Goal: Book appointment/travel/reservation

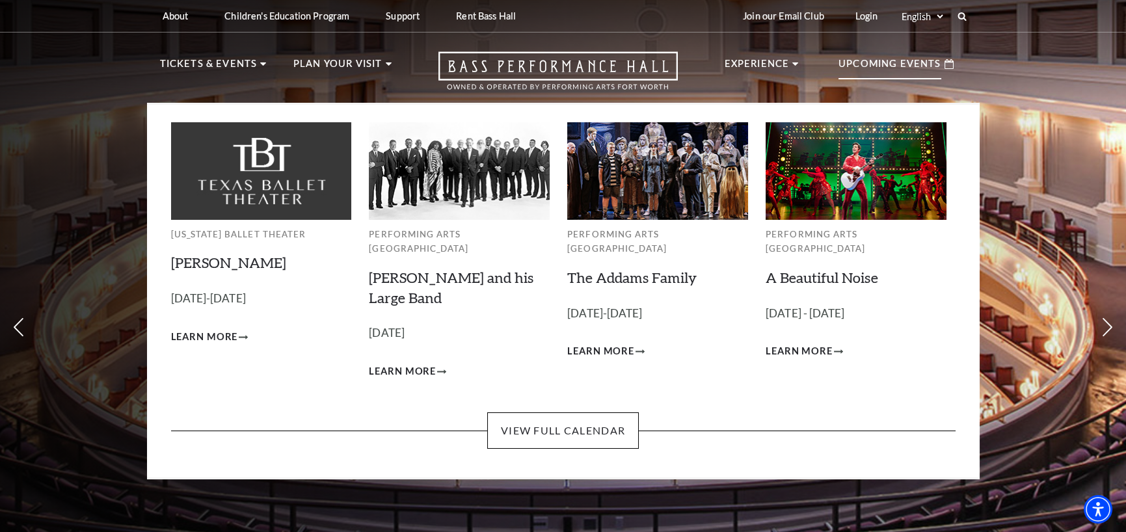
click at [876, 68] on p "Upcoming Events" at bounding box center [890, 67] width 103 height 23
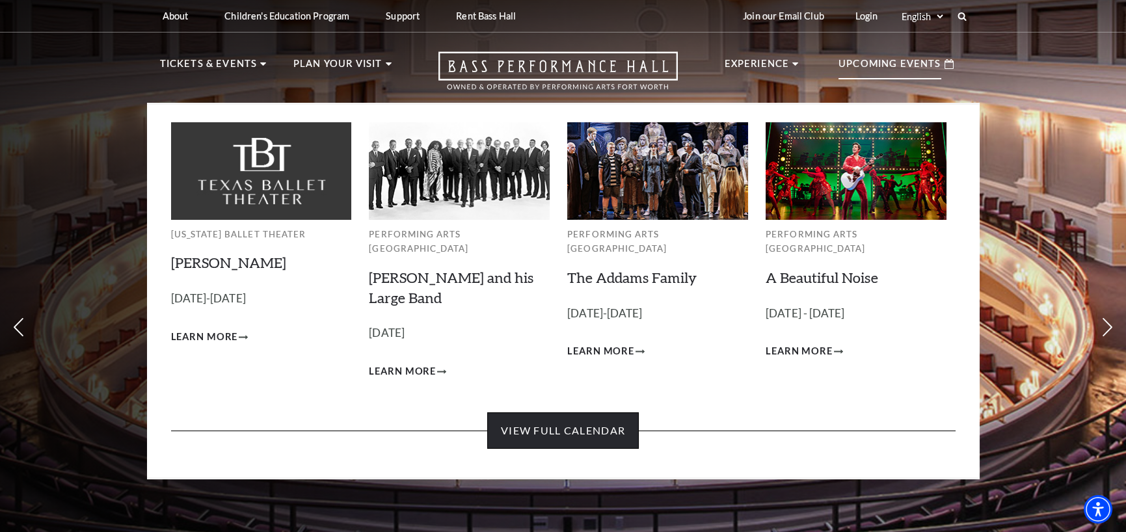
click at [588, 412] on link "View Full Calendar" at bounding box center [563, 430] width 152 height 36
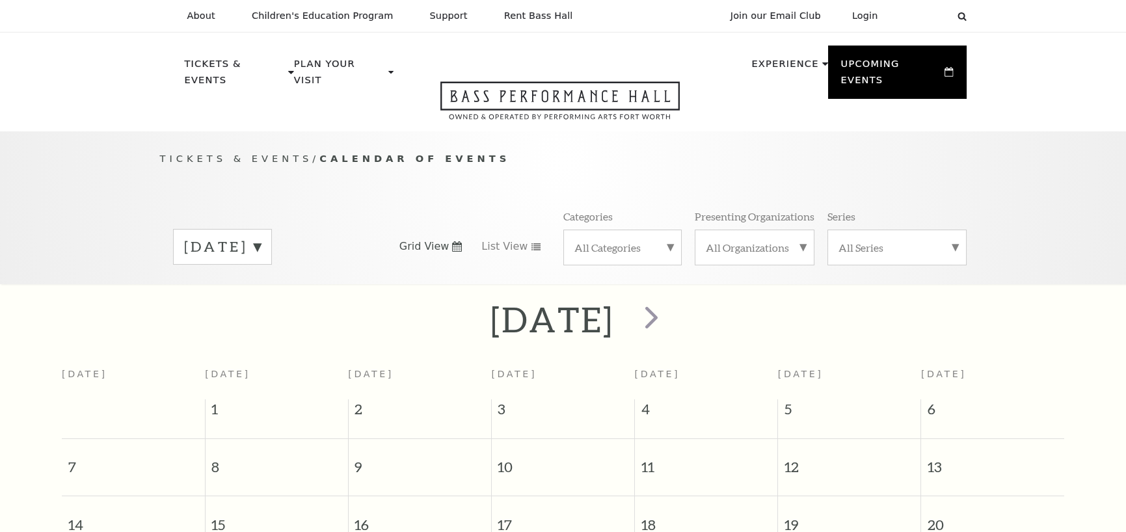
scroll to position [115, 0]
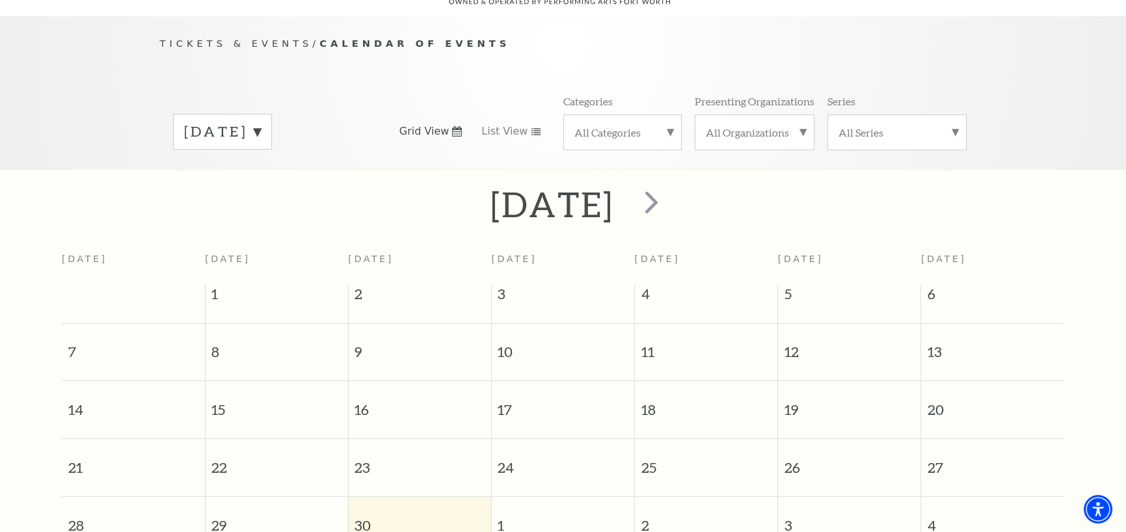
click at [261, 122] on label "[DATE]" at bounding box center [222, 132] width 77 height 20
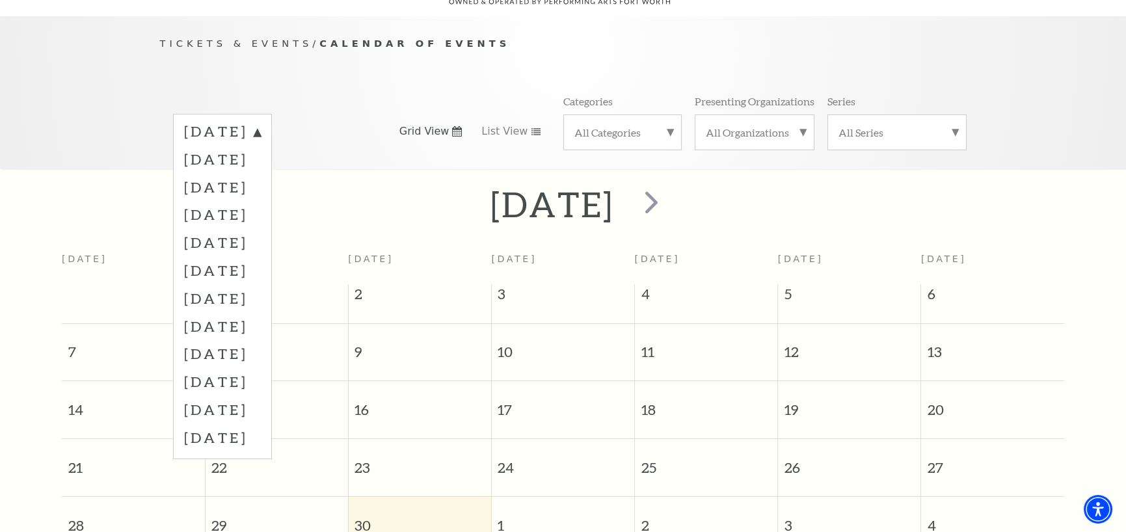
click at [261, 173] on label "[DATE]" at bounding box center [222, 187] width 77 height 28
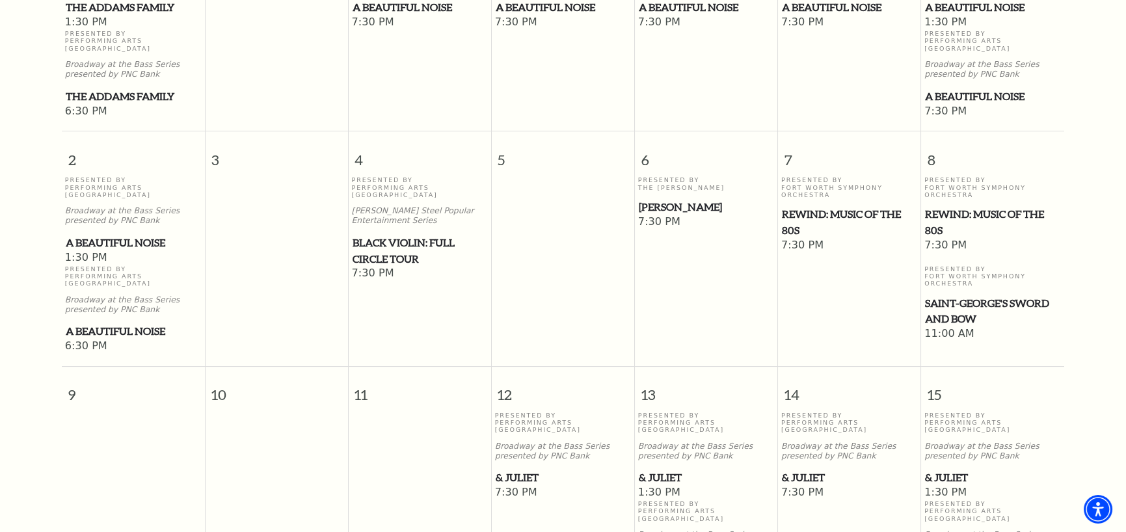
scroll to position [506, 0]
